Goal: Register for event/course

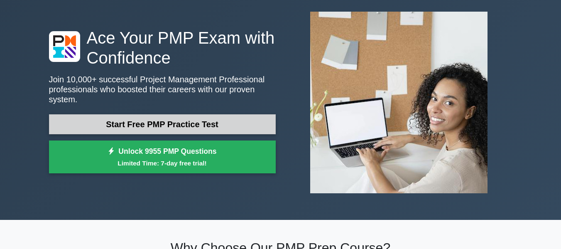
click at [218, 114] on link "Start Free PMP Practice Test" at bounding box center [162, 124] width 227 height 20
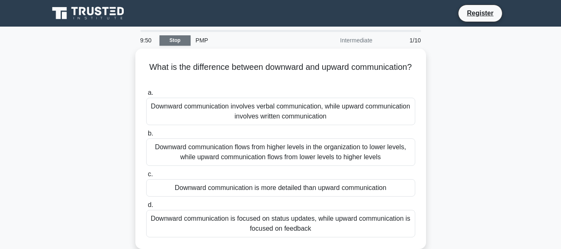
click at [186, 39] on link "Stop" at bounding box center [174, 40] width 31 height 10
